Goal: Navigation & Orientation: Find specific page/section

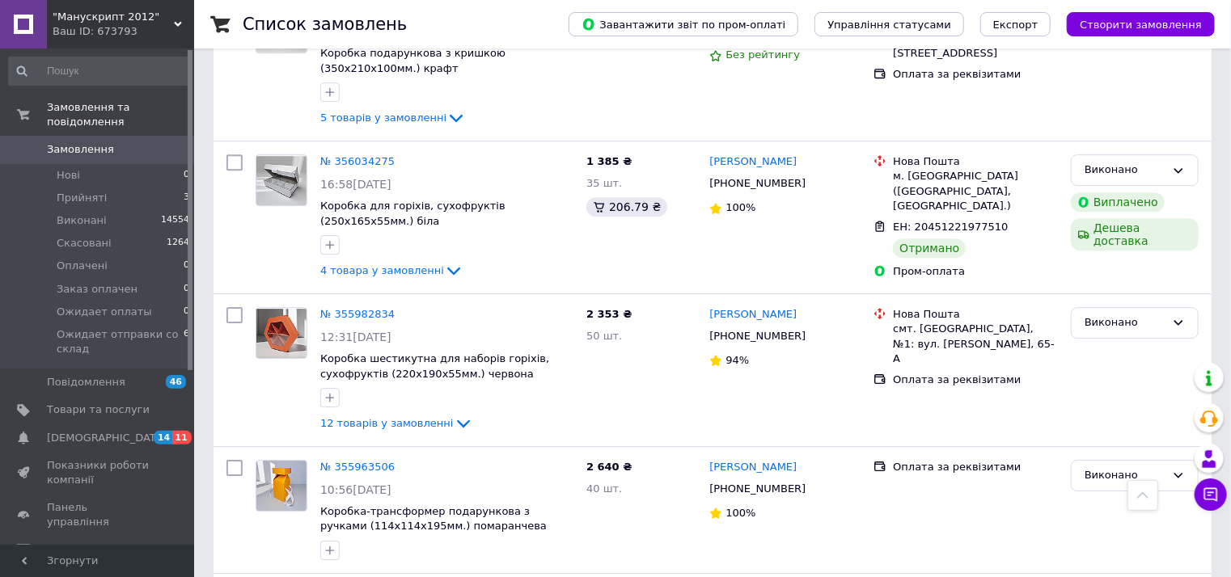
scroll to position [2717, 0]
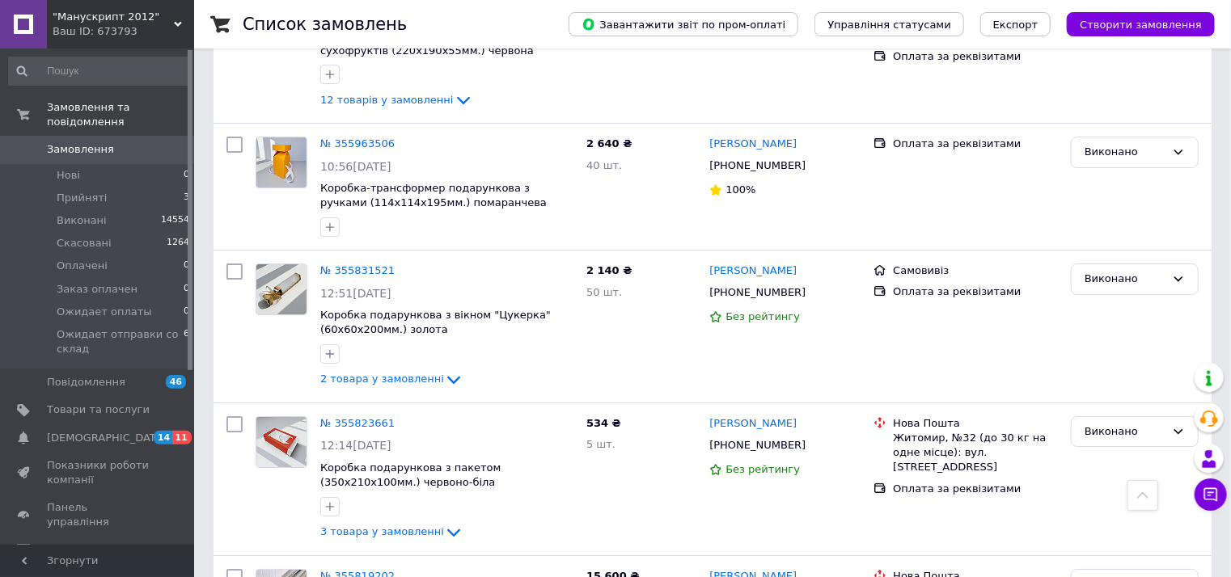
click at [88, 142] on span "Замовлення" at bounding box center [80, 149] width 67 height 15
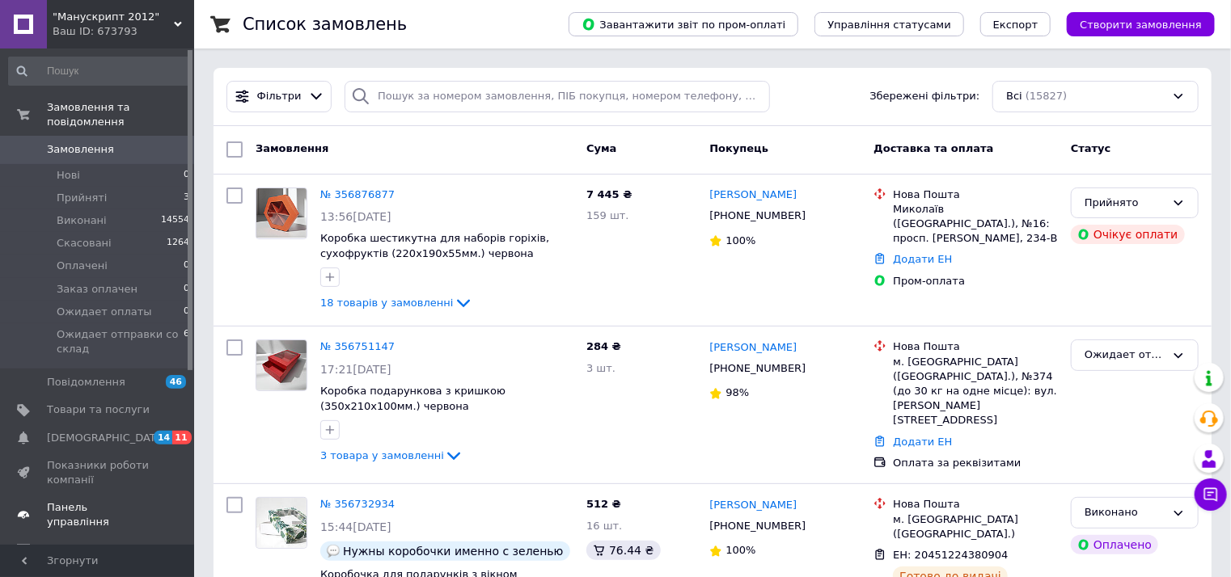
click at [106, 501] on span "Панель управління" at bounding box center [98, 515] width 103 height 29
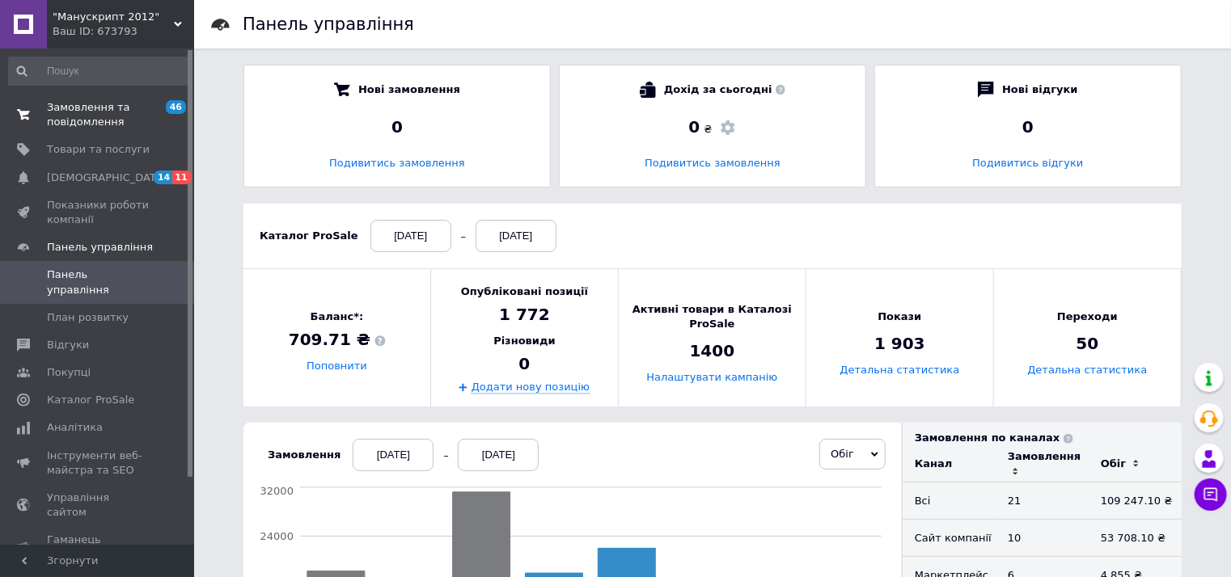
click at [78, 116] on span "Замовлення та повідомлення" at bounding box center [98, 114] width 103 height 29
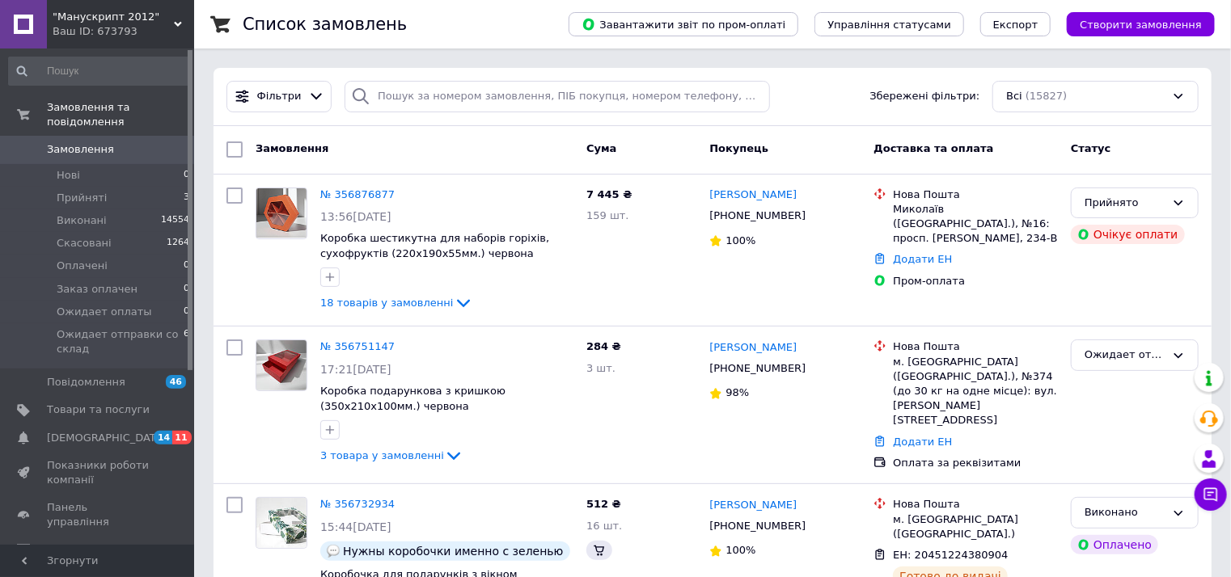
click at [79, 19] on span ""Манускрипт 2012"" at bounding box center [113, 17] width 121 height 15
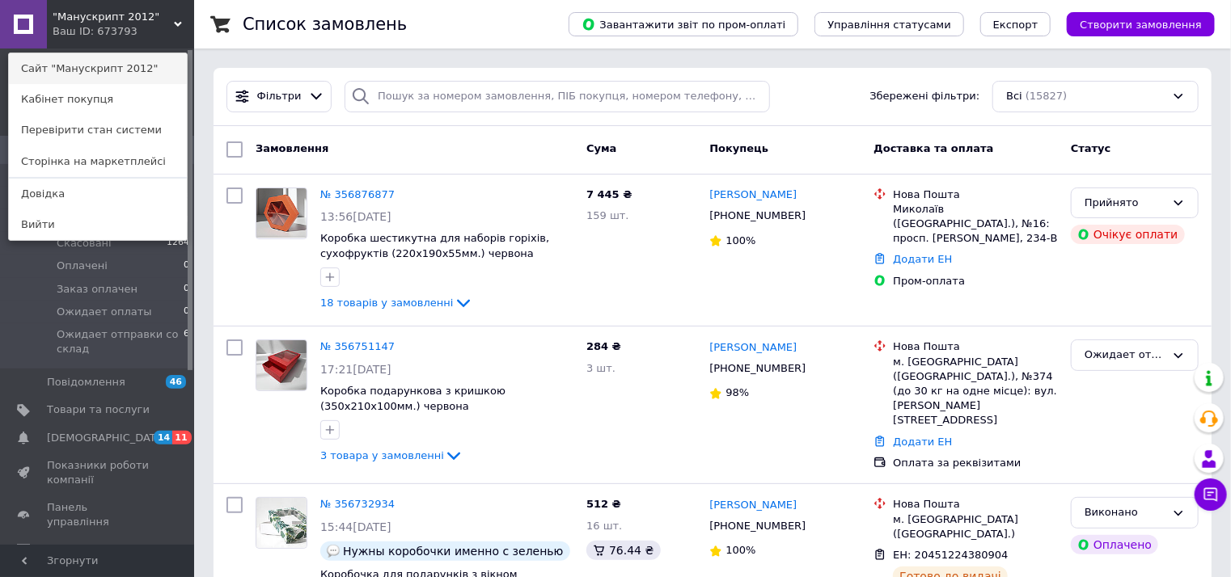
click at [110, 71] on link "Сайт "Манускрипт 2012"" at bounding box center [98, 68] width 178 height 31
